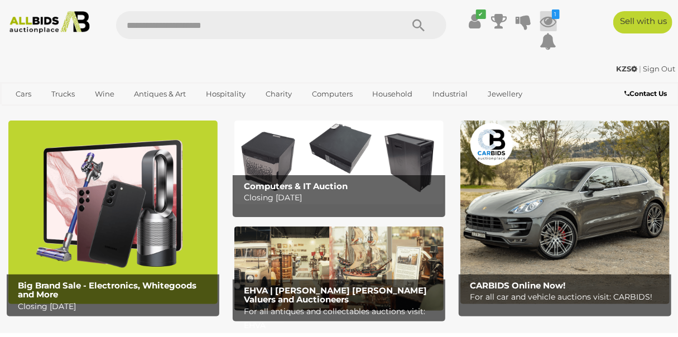
click at [552, 21] on icon at bounding box center [548, 21] width 17 height 20
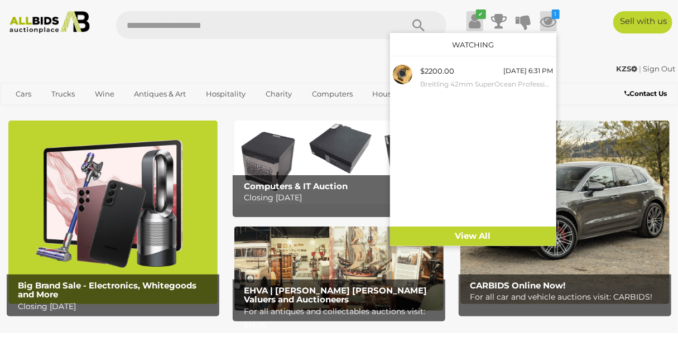
click at [469, 18] on icon at bounding box center [475, 21] width 12 height 20
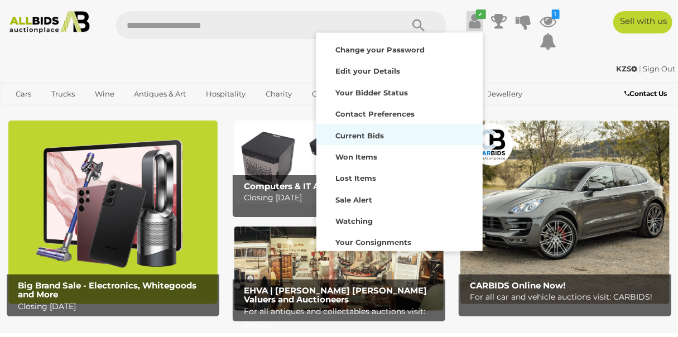
scroll to position [87, 0]
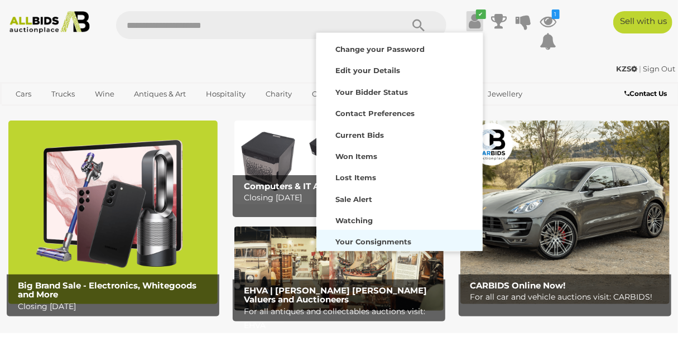
click at [354, 237] on div "Your Consignments" at bounding box center [399, 241] width 161 height 16
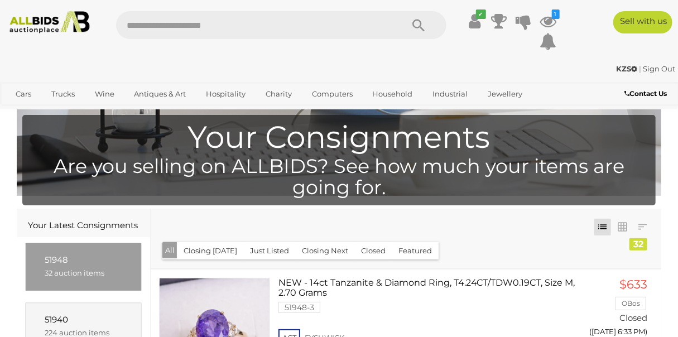
scroll to position [50, 0]
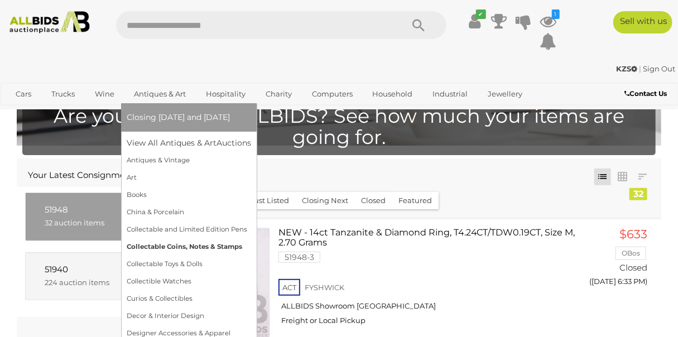
click at [162, 247] on link "Collectable Coins, Notes & Stamps" at bounding box center [189, 246] width 124 height 17
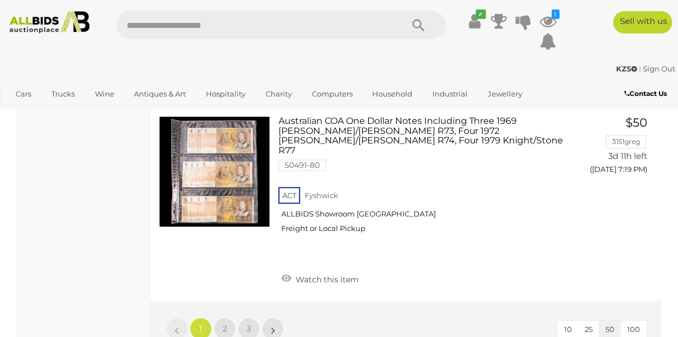
scroll to position [8702, 0]
click at [226, 323] on span "2" at bounding box center [225, 328] width 4 height 10
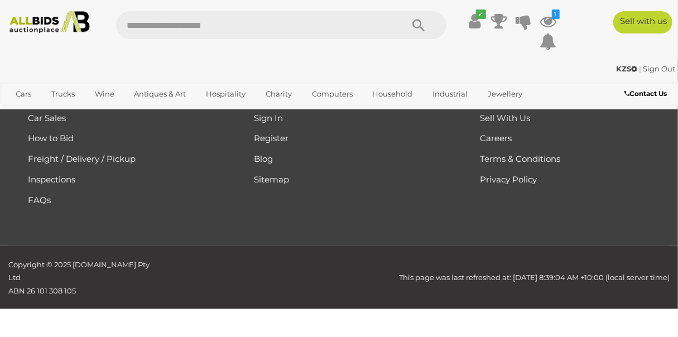
scroll to position [163, 0]
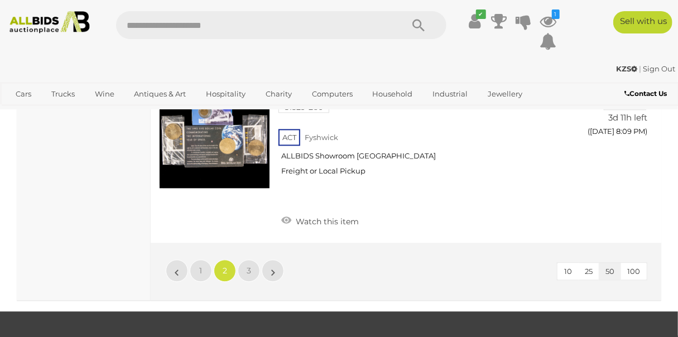
scroll to position [8612, 0]
click at [241, 260] on link "3" at bounding box center [249, 271] width 22 height 22
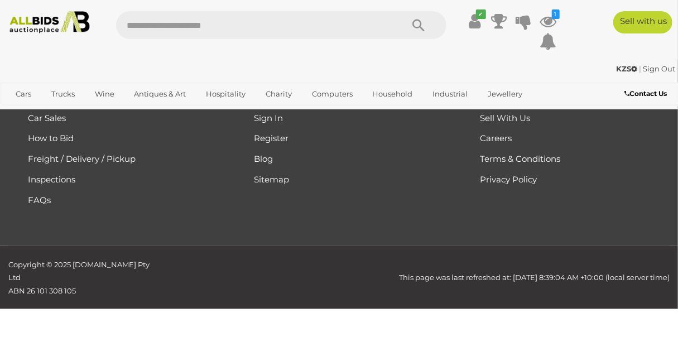
scroll to position [163, 0]
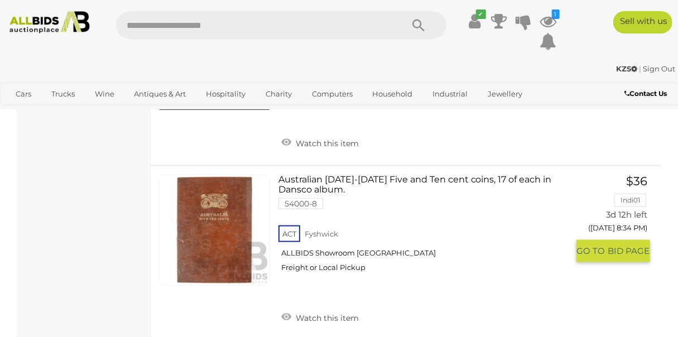
scroll to position [4261, 0]
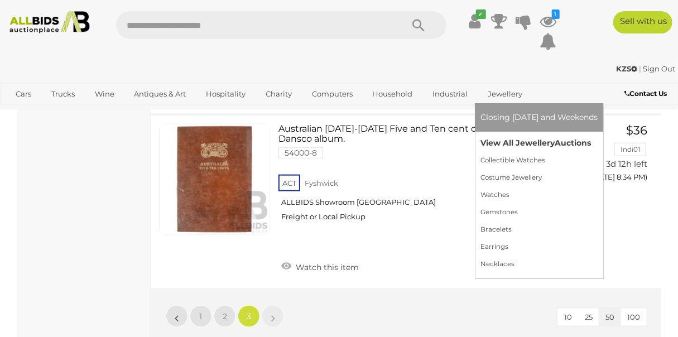
click at [505, 140] on link "View All Jewellery Auctions" at bounding box center [539, 143] width 117 height 17
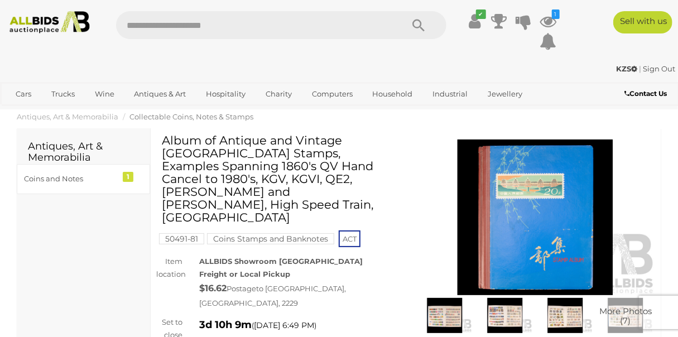
click at [544, 247] on img at bounding box center [536, 218] width 242 height 156
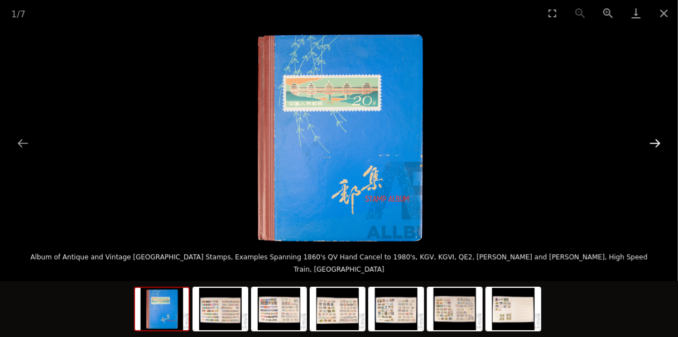
click at [652, 142] on button "Next slide" at bounding box center [655, 143] width 23 height 22
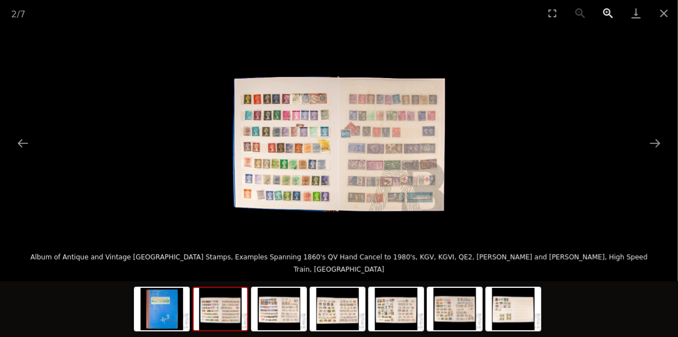
click at [605, 11] on button "Zoom in" at bounding box center [609, 13] width 28 height 26
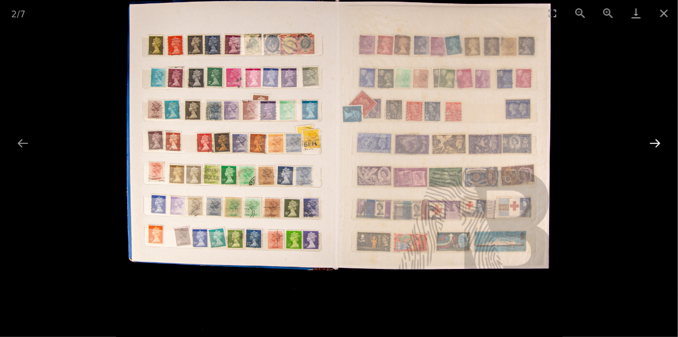
click at [656, 142] on button "Next slide" at bounding box center [655, 143] width 23 height 22
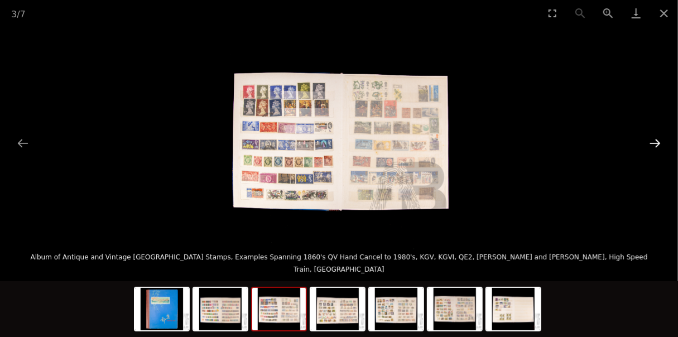
click at [656, 141] on button "Next slide" at bounding box center [655, 143] width 23 height 22
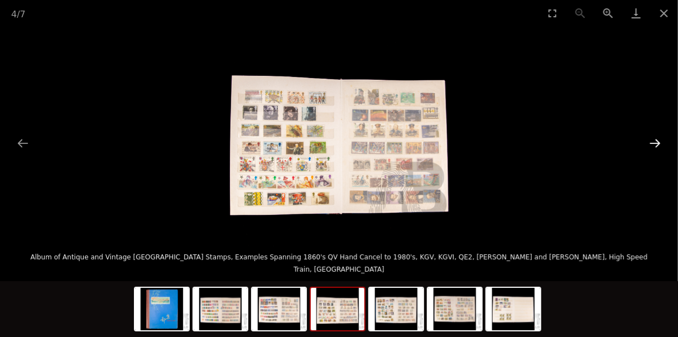
click at [656, 141] on button "Next slide" at bounding box center [655, 143] width 23 height 22
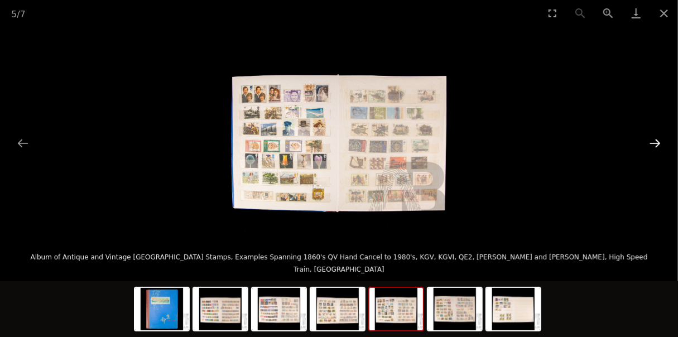
click at [658, 139] on button "Next slide" at bounding box center [655, 143] width 23 height 22
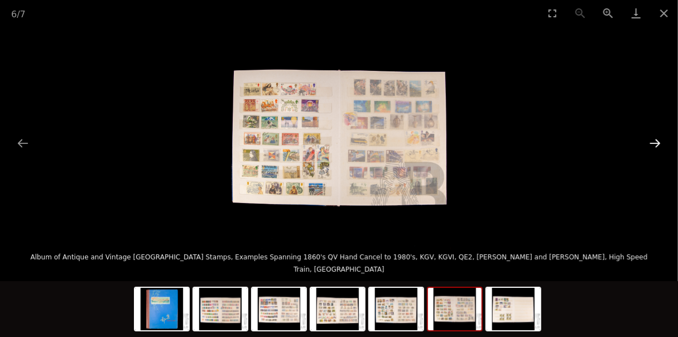
click at [664, 132] on button "Next slide" at bounding box center [655, 143] width 23 height 22
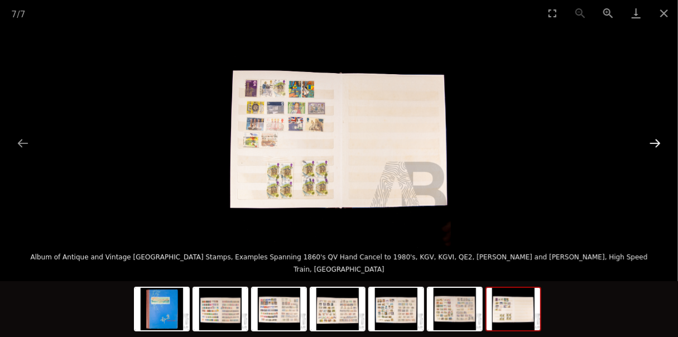
click at [656, 143] on button "Next slide" at bounding box center [655, 143] width 23 height 22
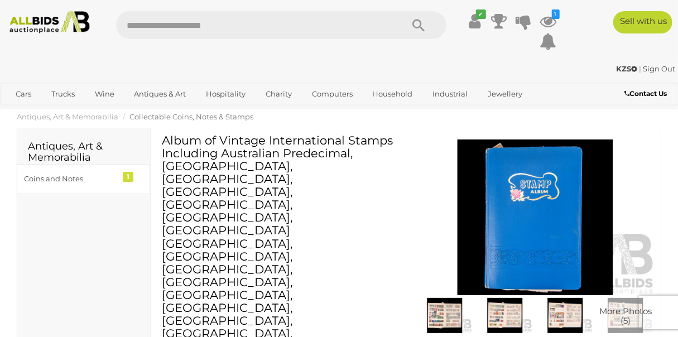
click at [549, 207] on img at bounding box center [536, 218] width 242 height 156
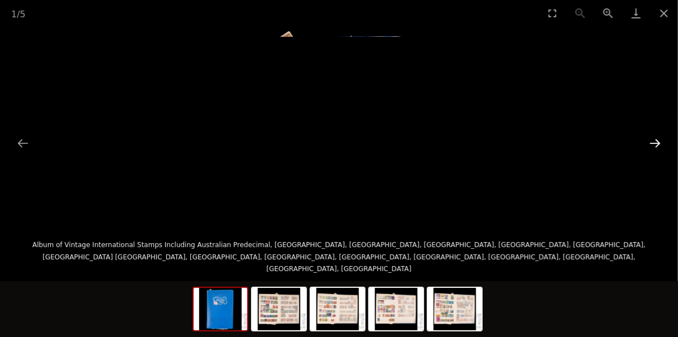
click at [653, 141] on button "Next slide" at bounding box center [655, 143] width 23 height 22
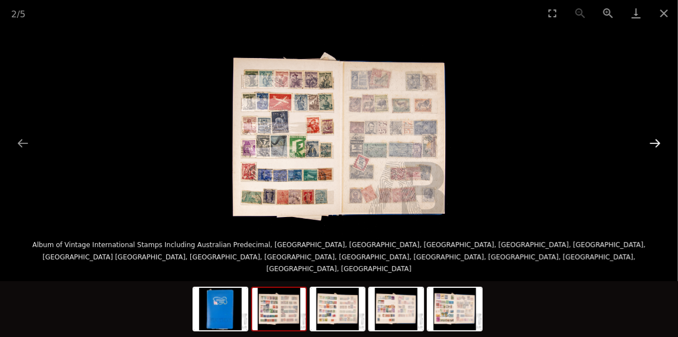
click at [653, 141] on button "Next slide" at bounding box center [655, 143] width 23 height 22
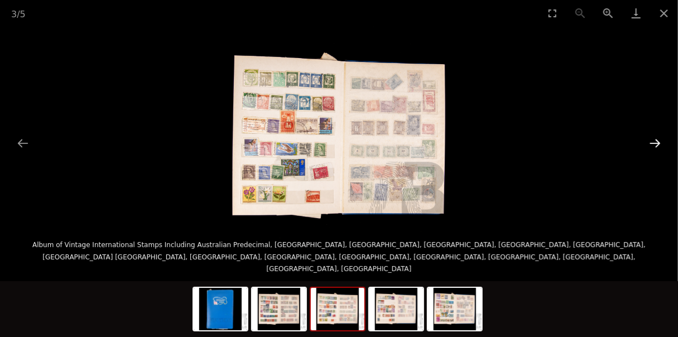
click at [653, 141] on button "Next slide" at bounding box center [655, 143] width 23 height 22
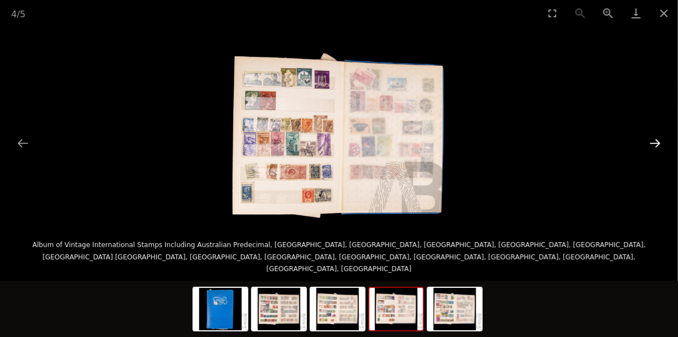
click at [653, 141] on button "Next slide" at bounding box center [655, 143] width 23 height 22
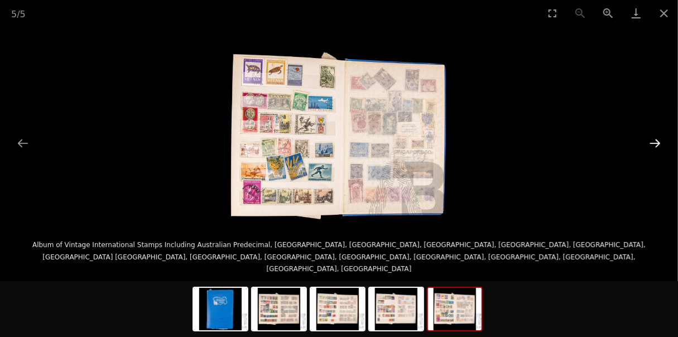
click at [653, 141] on button "Next slide" at bounding box center [655, 143] width 23 height 22
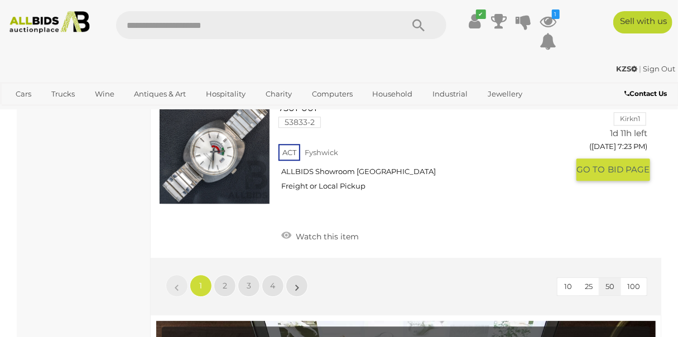
scroll to position [8803, 0]
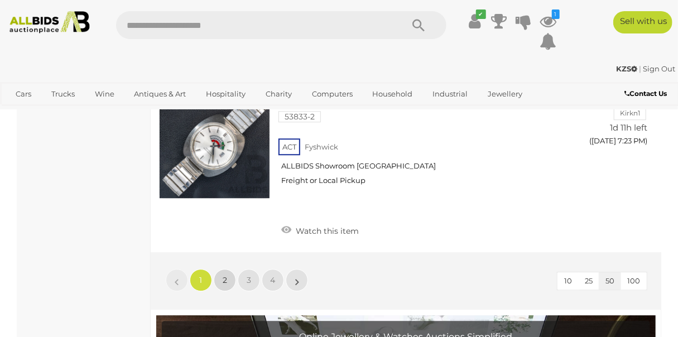
click at [220, 269] on link "2" at bounding box center [225, 280] width 22 height 22
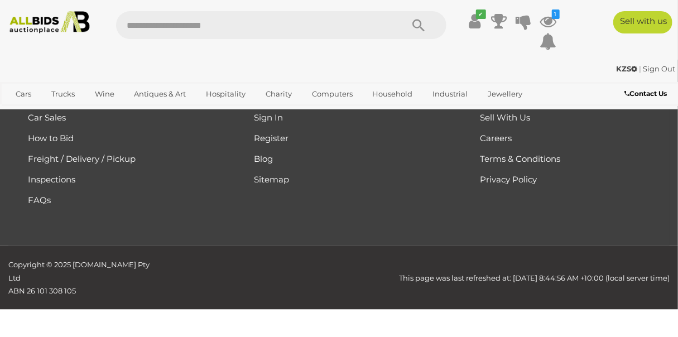
scroll to position [256, 0]
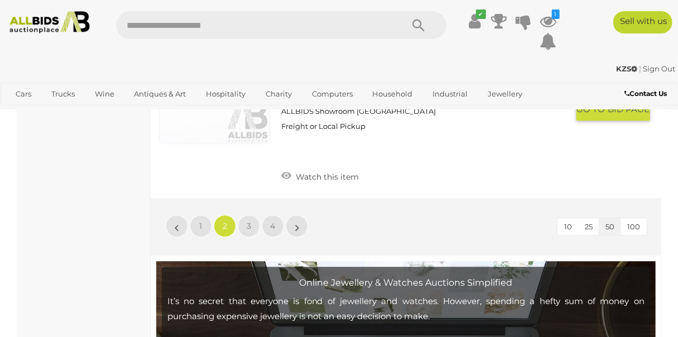
scroll to position [8705, 0]
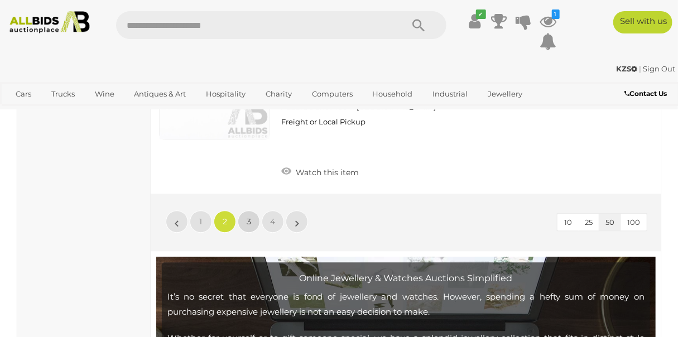
click at [248, 217] on span "3" at bounding box center [249, 222] width 4 height 10
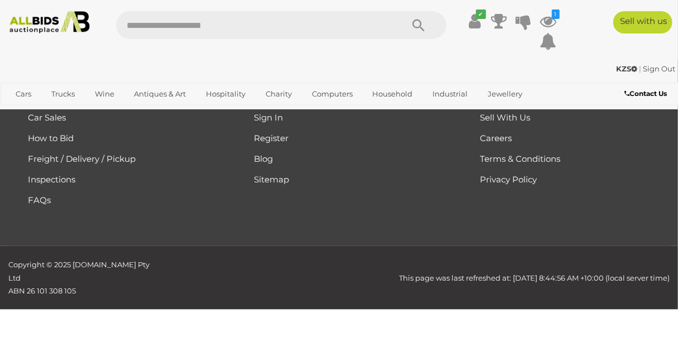
scroll to position [256, 0]
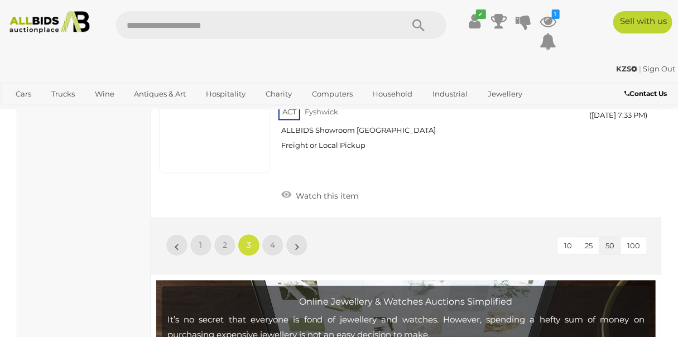
scroll to position [8471, 0]
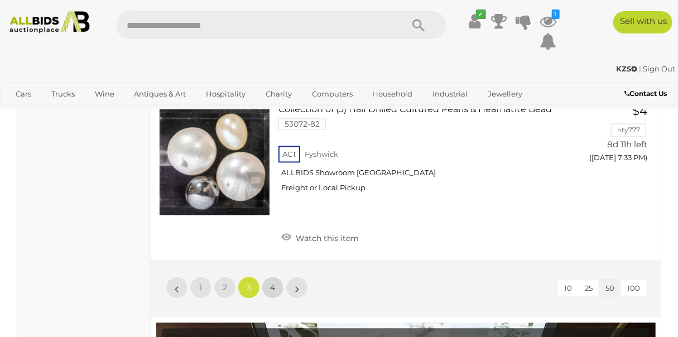
click at [271, 280] on link "4" at bounding box center [273, 288] width 22 height 22
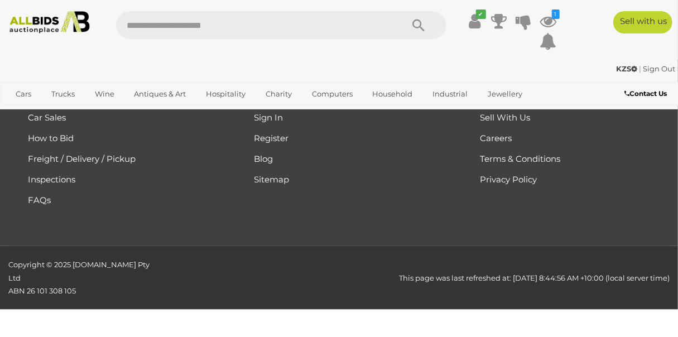
scroll to position [256, 0]
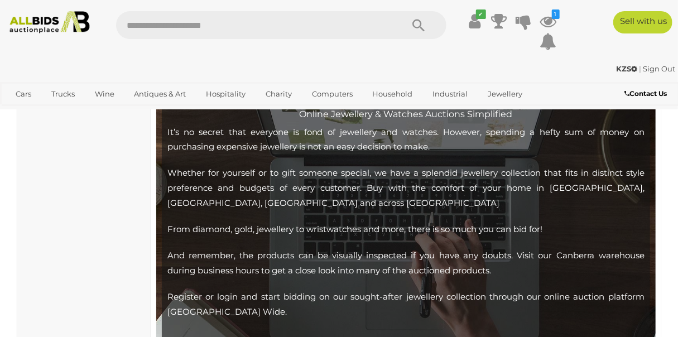
scroll to position [2693, 0]
